Goal: Information Seeking & Learning: Learn about a topic

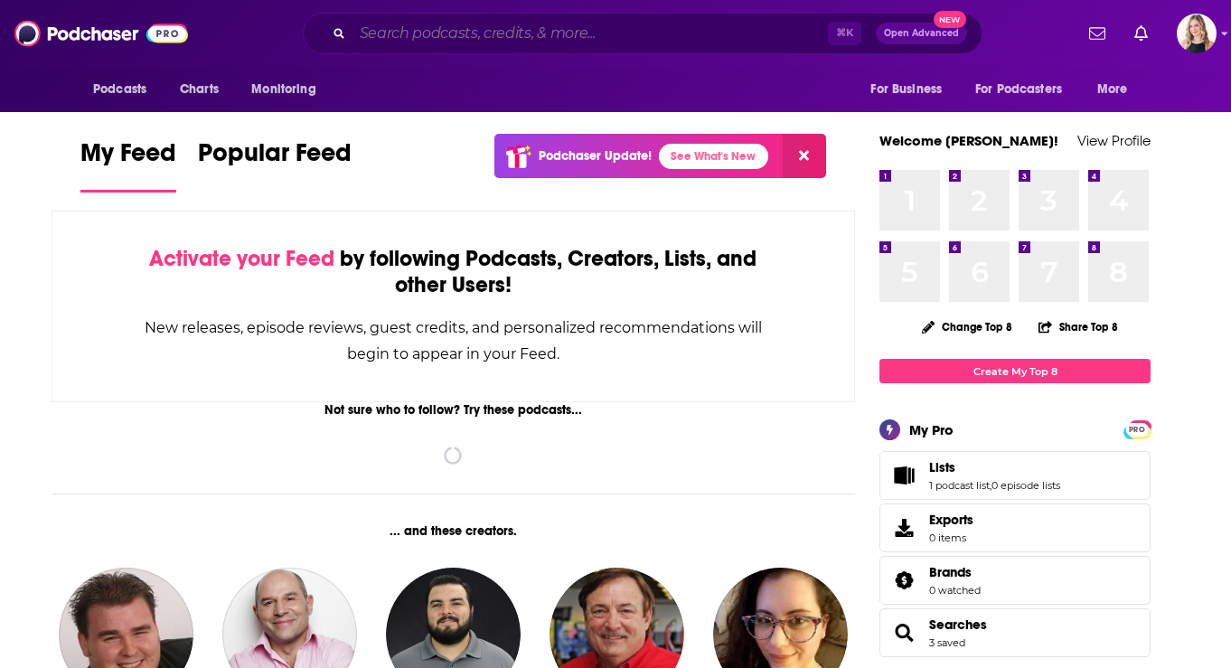
click at [546, 19] on input "Search podcasts, credits, & more..." at bounding box center [590, 33] width 475 height 29
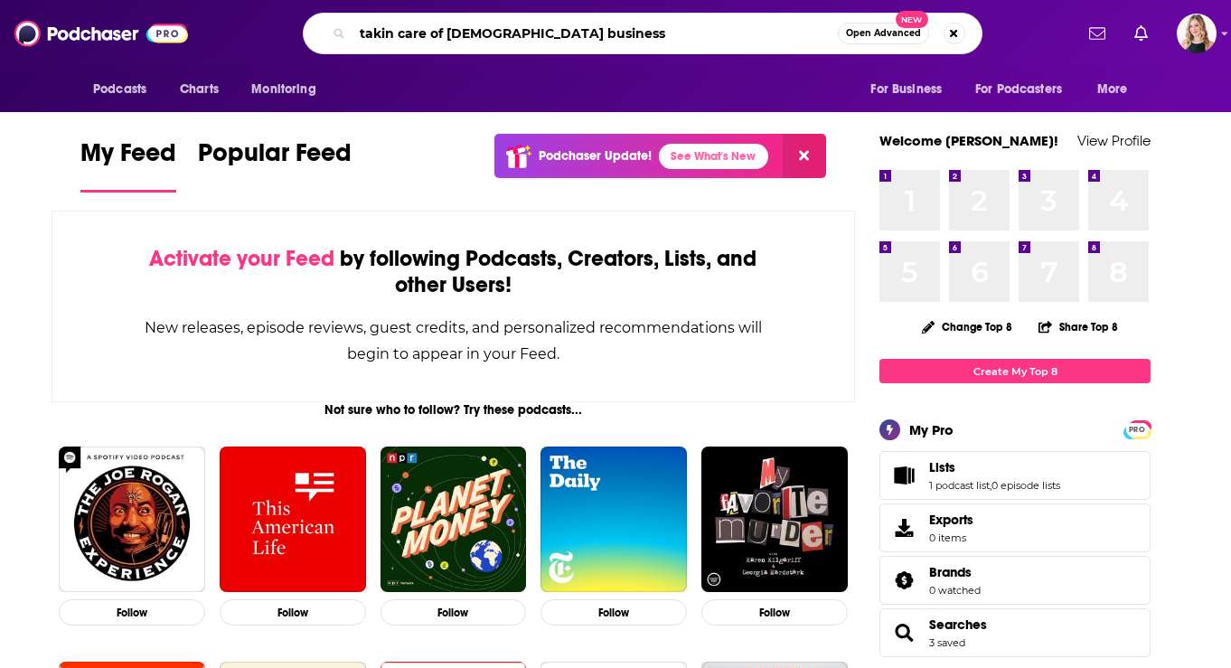
type input "takin care of [DEMOGRAPHIC_DATA] business"
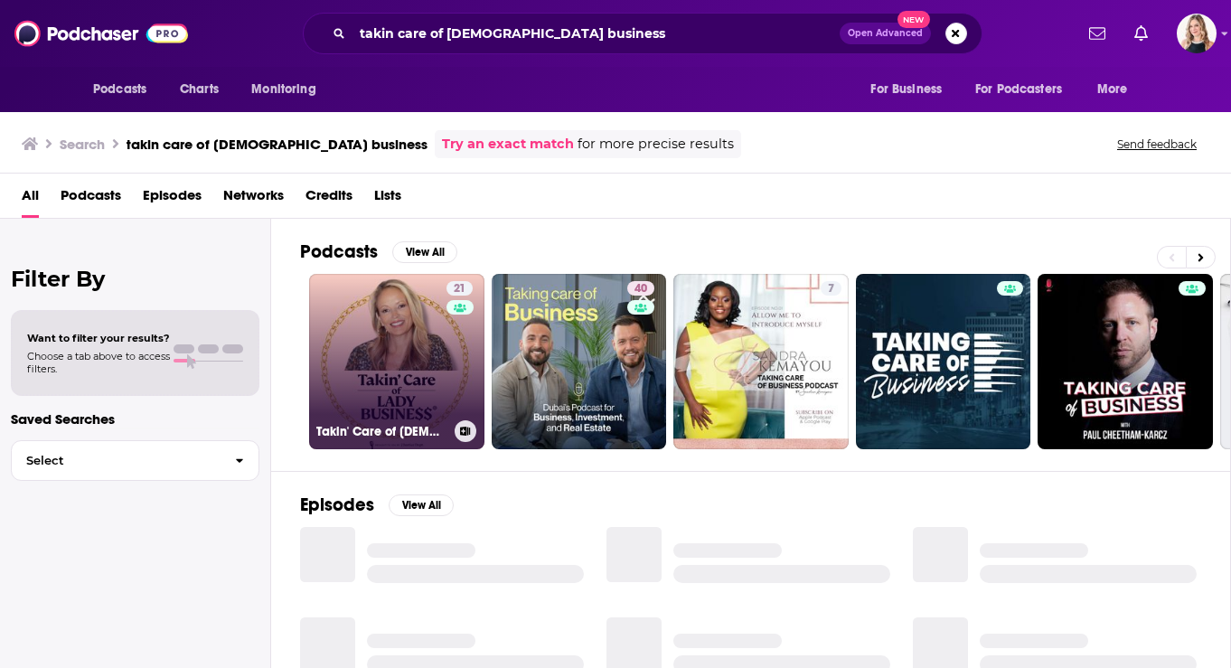
click at [393, 336] on link "21 Takin' Care of [DEMOGRAPHIC_DATA] Business®" at bounding box center [396, 361] width 175 height 175
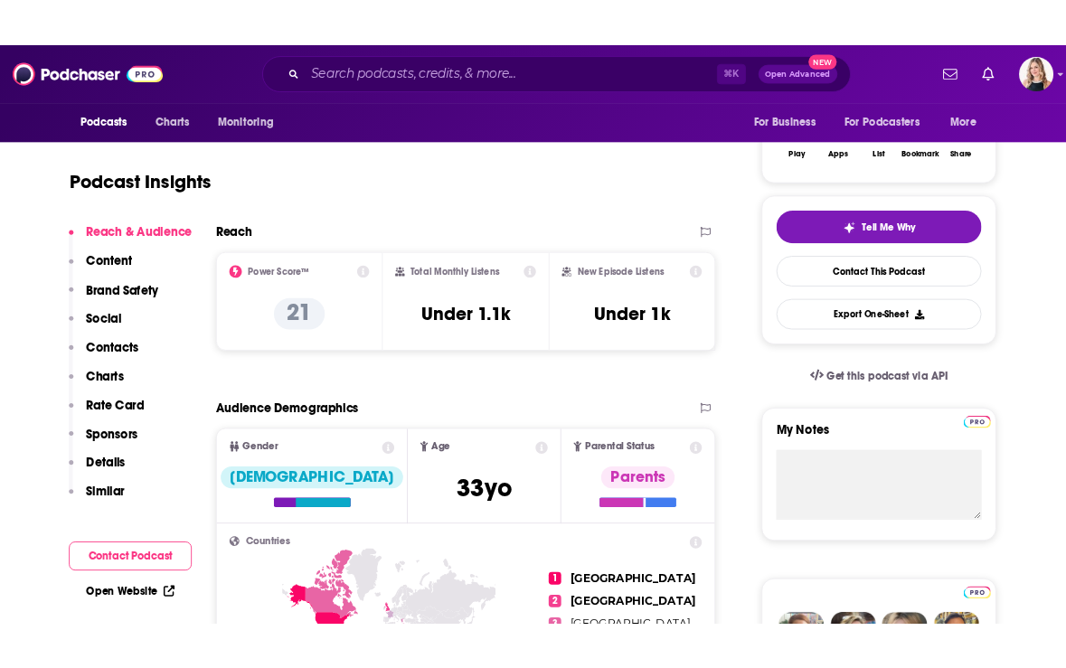
scroll to position [297, 0]
